Goal: Find specific page/section: Find specific page/section

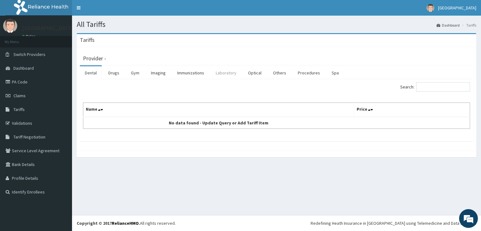
click at [232, 72] on link "Laboratory" at bounding box center [226, 72] width 31 height 13
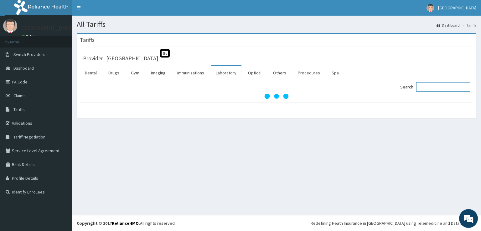
click at [425, 87] on input "Search:" at bounding box center [443, 86] width 54 height 9
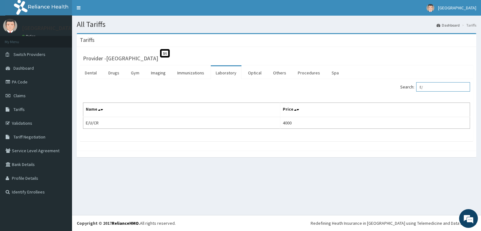
type input "E"
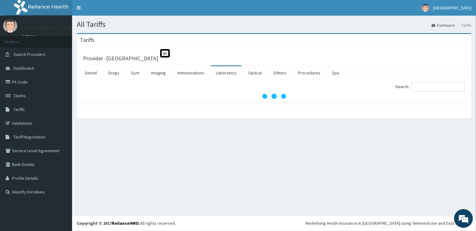
click at [227, 71] on link "Laboratory" at bounding box center [226, 72] width 31 height 13
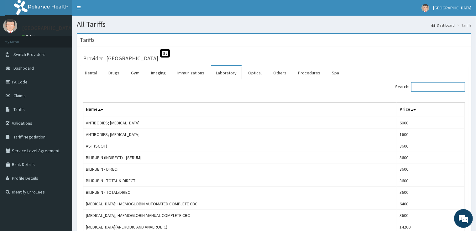
click at [427, 87] on input "Search:" at bounding box center [438, 86] width 54 height 9
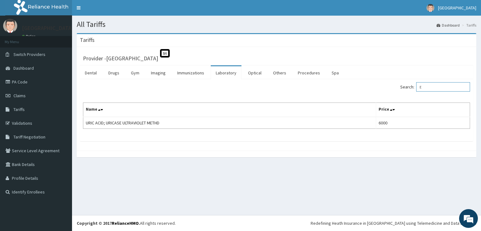
type input "E"
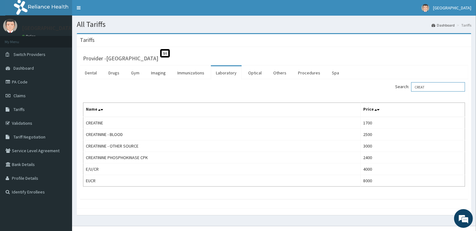
click at [445, 89] on input "CREAT" at bounding box center [438, 86] width 54 height 9
type input "C"
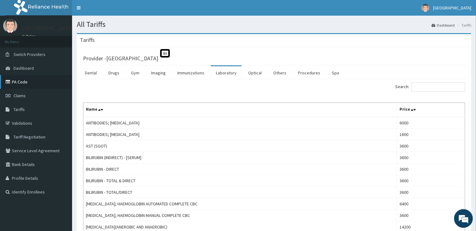
click at [36, 83] on link "PA Code" at bounding box center [36, 82] width 72 height 14
